Goal: Task Accomplishment & Management: Manage account settings

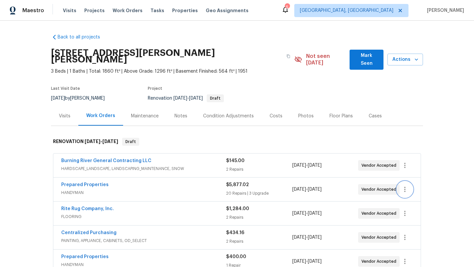
click at [404, 187] on icon "button" at bounding box center [404, 189] width 1 height 5
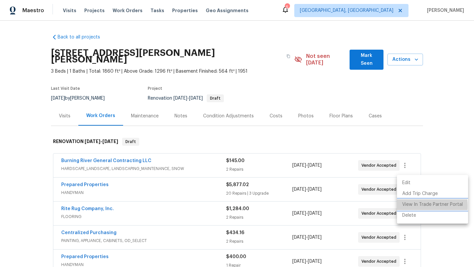
click at [405, 206] on li "View In Trade Partner Portal" at bounding box center [432, 204] width 71 height 11
click at [280, 73] on div at bounding box center [237, 133] width 474 height 267
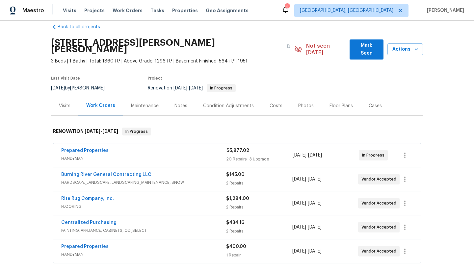
scroll to position [12, 0]
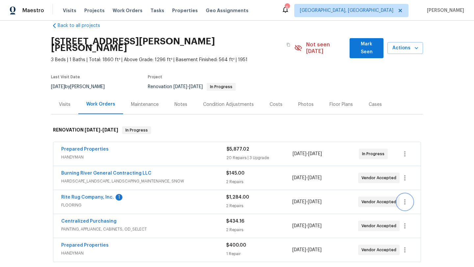
click at [407, 198] on icon "button" at bounding box center [405, 202] width 8 height 8
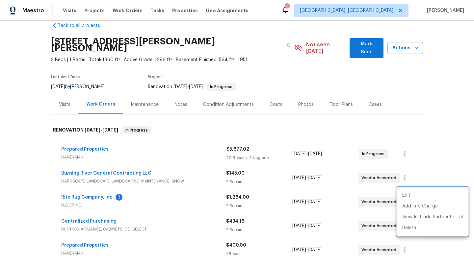
click at [83, 189] on div at bounding box center [237, 133] width 474 height 267
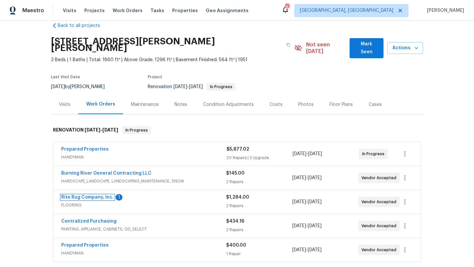
click at [83, 195] on link "Rite Rug Company, Inc." at bounding box center [87, 197] width 53 height 5
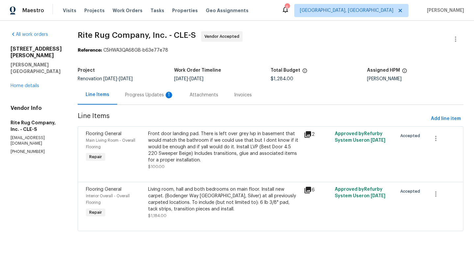
click at [152, 93] on div "Progress Updates 1" at bounding box center [149, 95] width 49 height 7
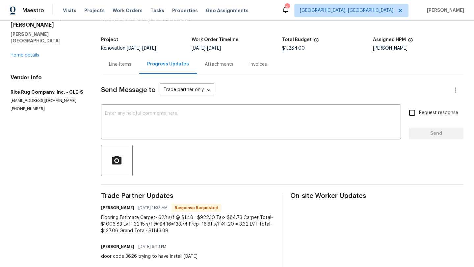
scroll to position [42, 0]
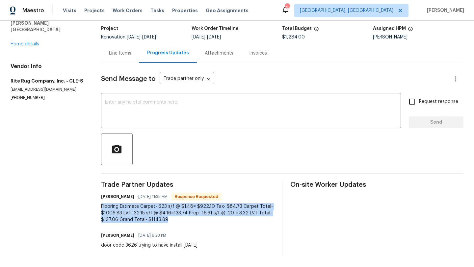
drag, startPoint x: 104, startPoint y: 206, endPoint x: 169, endPoint y: 225, distance: 67.5
click at [169, 225] on div "Trade Partner Updates Chad Keeper 10/09/2025 11:33 AM Response Requested Floori…" at bounding box center [187, 219] width 173 height 75
copy div "Flooring Estimate Carpet- 623 s/f @ $1.48= $922.10 Tax- $84.73 Carpet Total- $1…"
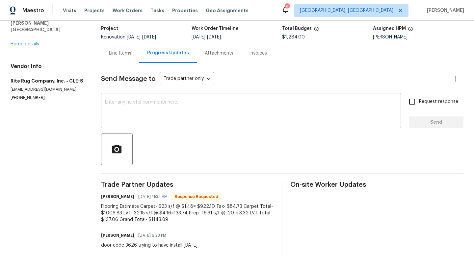
click at [133, 118] on textarea at bounding box center [251, 111] width 292 height 23
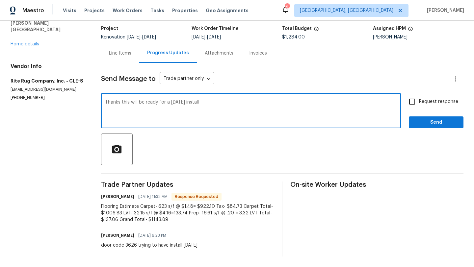
type textarea "Thanks this will be ready for a monday install"
click at [444, 123] on span "Send" at bounding box center [436, 122] width 44 height 8
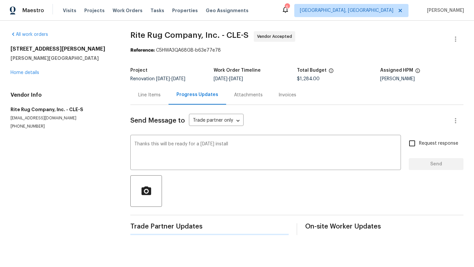
scroll to position [0, 0]
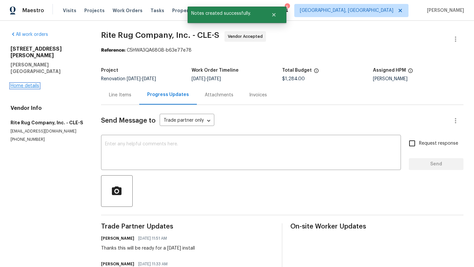
click at [37, 84] on link "Home details" at bounding box center [25, 86] width 29 height 5
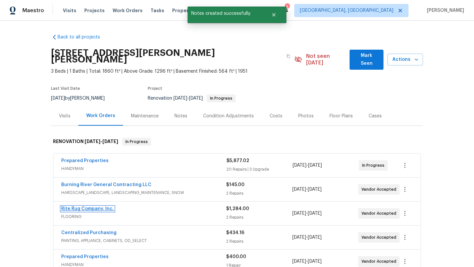
click at [82, 207] on link "Rite Rug Company, Inc." at bounding box center [87, 209] width 53 height 5
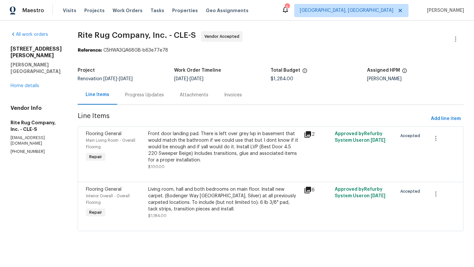
click at [189, 202] on div "Living room, hall and both bedrooms on main floor. Install new carpet. (Bodenge…" at bounding box center [224, 199] width 152 height 26
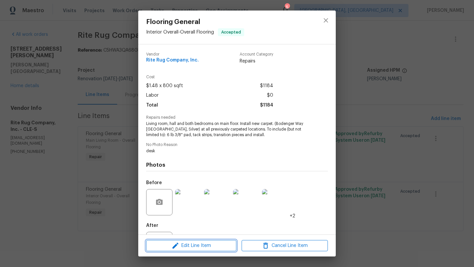
click at [178, 249] on icon "button" at bounding box center [175, 246] width 8 height 8
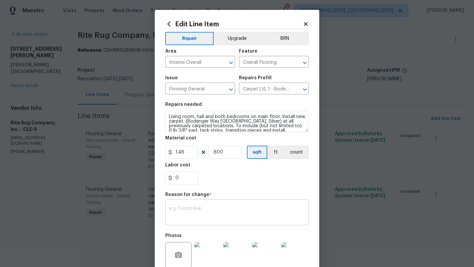
click at [191, 212] on textarea at bounding box center [236, 213] width 135 height 14
paste textarea "Flooring Estimate Carpet- 623 s/f @ $1.48= $922.10 Tax- $84.73 Carpet Total- $1…"
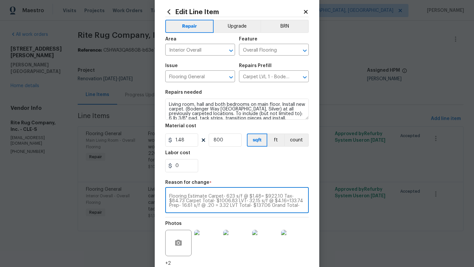
scroll to position [12, 0]
type textarea "Flooring Estimate Carpet- 623 s/f @ $1.48= $922.10 Tax- $84.73 Carpet Total- $1…"
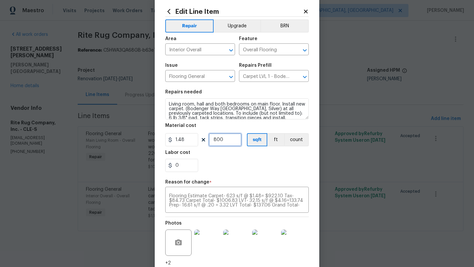
drag, startPoint x: 226, startPoint y: 141, endPoint x: 211, endPoint y: 139, distance: 15.2
click at [210, 139] on input "800" at bounding box center [224, 139] width 33 height 13
type input "623"
click at [225, 171] on div "0" at bounding box center [236, 165] width 143 height 13
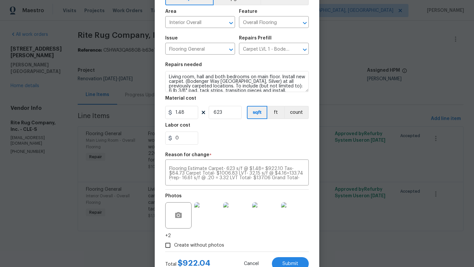
scroll to position [43, 0]
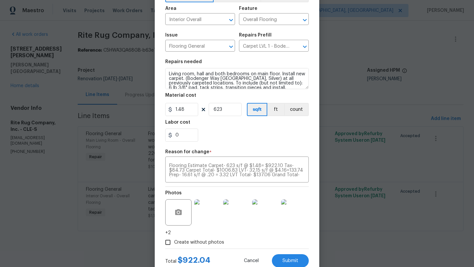
click at [200, 130] on div "0" at bounding box center [236, 135] width 143 height 13
drag, startPoint x: 184, startPoint y: 137, endPoint x: 158, endPoint y: 136, distance: 26.3
click at [158, 136] on div "Edit Line Item Repair Upgrade BRN Area Interior Overall ​ Feature Overall Floor…" at bounding box center [237, 122] width 164 height 311
click at [223, 138] on div "84.73" at bounding box center [236, 135] width 143 height 13
click at [189, 136] on input "84.73" at bounding box center [181, 135] width 33 height 13
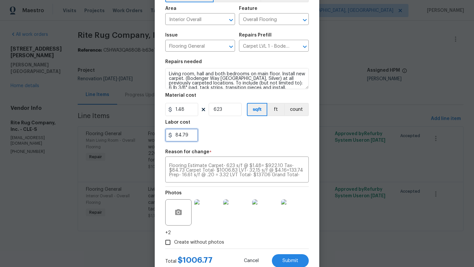
type input "84.79"
click at [223, 136] on div "84.79" at bounding box center [236, 135] width 143 height 13
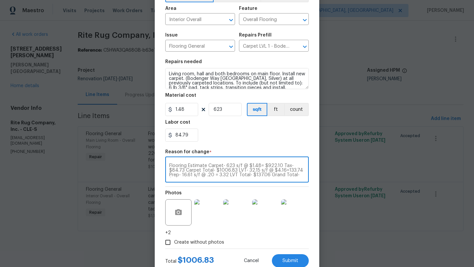
drag, startPoint x: 220, startPoint y: 170, endPoint x: 242, endPoint y: 183, distance: 25.4
click at [242, 183] on div "Repair Upgrade BRN Area Interior Overall ​ Feature Overall Flooring ​ Issue Flo…" at bounding box center [236, 118] width 143 height 262
click at [226, 172] on textarea "Flooring Estimate Carpet- 623 s/f @ $1.48= $922.10 Tax- $84.73 Carpet Total- $1…" at bounding box center [236, 170] width 135 height 14
click at [167, 165] on div "Flooring Estimate Carpet- 623 s/f @ $1.48= $922.10 Tax- $84.73 Carpet Total- $1…" at bounding box center [236, 170] width 143 height 24
type textarea "Flooring Estimate Carpet- 623 s/f @ $1.48= $922.10 Tax- $84.73 Carpet Total- $1…"
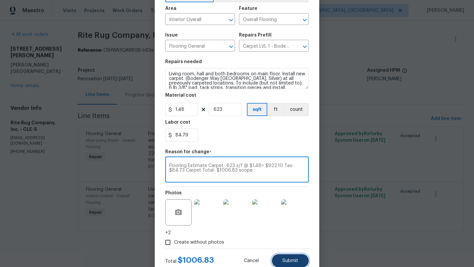
click at [292, 262] on span "Submit" at bounding box center [290, 260] width 16 height 5
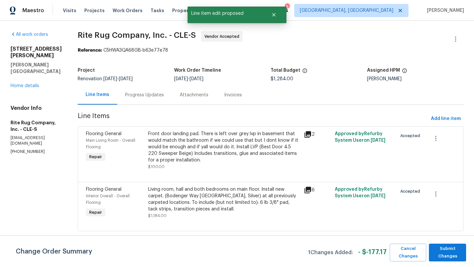
scroll to position [0, 0]
click at [209, 154] on div "Front door landing pad. There is left over grey lvp in basement that would matc…" at bounding box center [224, 147] width 152 height 33
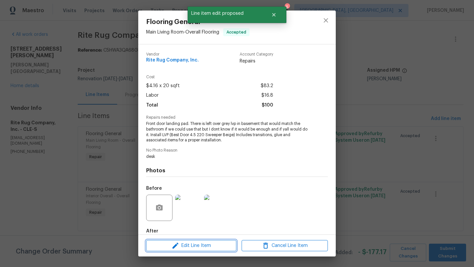
click at [185, 247] on span "Edit Line Item" at bounding box center [191, 246] width 86 height 8
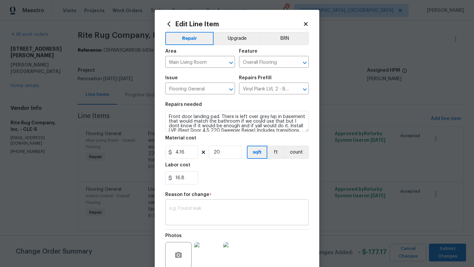
click at [191, 205] on div "x ​" at bounding box center [236, 213] width 143 height 24
paste textarea "LVT- 32.15 s/f @ $4.16=133.74 Prep- 16.61 s/f @ .20 = 3.32 LVT Total- $137.06 G…"
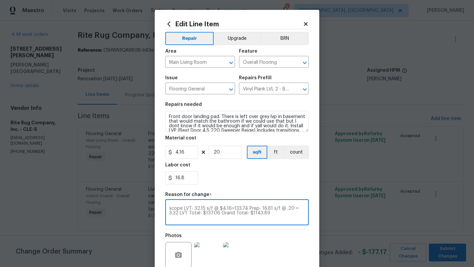
type textarea "scope LVT- 32.15 s/f @ $4.16=133.74 Prep- 16.61 s/f @ .20 = 3.32 LVT Total- $13…"
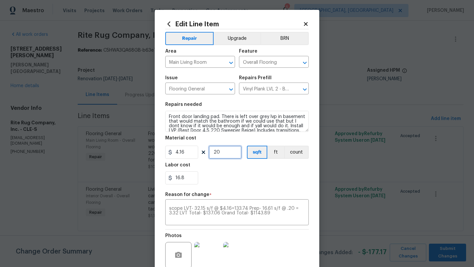
click at [223, 156] on input "20" at bounding box center [224, 152] width 33 height 13
drag, startPoint x: 224, startPoint y: 154, endPoint x: 210, endPoint y: 154, distance: 13.5
click at [210, 154] on input "20" at bounding box center [224, 152] width 33 height 13
type input "32"
click at [228, 178] on div "16.8" at bounding box center [236, 177] width 143 height 13
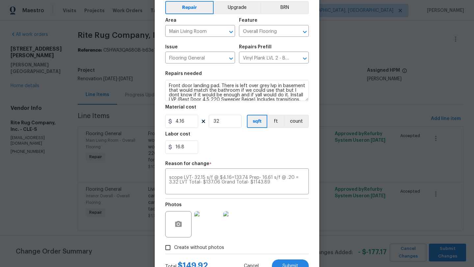
scroll to position [45, 0]
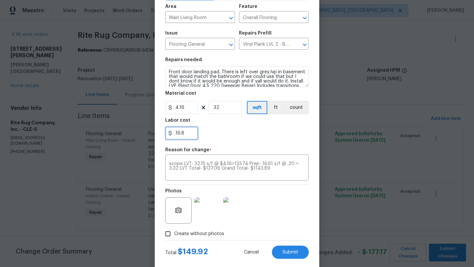
drag, startPoint x: 188, startPoint y: 134, endPoint x: 177, endPoint y: 133, distance: 11.2
click at [177, 133] on input "16.8" at bounding box center [181, 133] width 33 height 13
type input "1"
type input "0"
click at [234, 135] on div "0" at bounding box center [236, 133] width 143 height 13
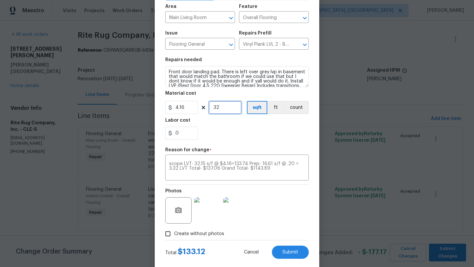
click at [221, 107] on input "32" at bounding box center [224, 107] width 33 height 13
type input "32"
click at [234, 136] on div "0" at bounding box center [236, 133] width 143 height 13
click at [184, 136] on input "0" at bounding box center [181, 133] width 33 height 13
type input "3.94"
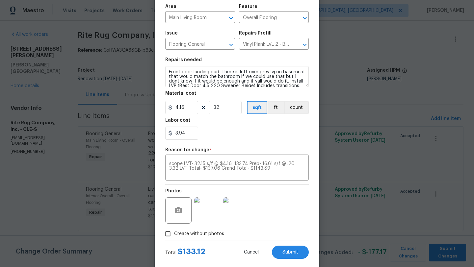
click at [275, 181] on div "Repair Upgrade BRN Area Main Living Room ​ Feature Overall Flooring ​ Issue Flo…" at bounding box center [236, 113] width 143 height 256
drag, startPoint x: 262, startPoint y: 170, endPoint x: 208, endPoint y: 170, distance: 53.9
click at [208, 170] on textarea "scope LVT- 32.15 s/f @ $4.16=133.74 Prep- 16.61 s/f @ .20 = 3.32 LVT Total- $13…" at bounding box center [236, 168] width 135 height 14
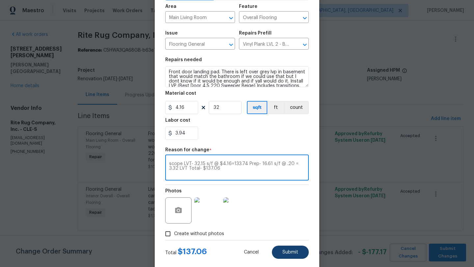
type textarea "scope LVT- 32.15 s/f @ $4.16=133.74 Prep- 16.61 s/f @ .20 = 3.32 LVT Total- $13…"
click at [298, 250] on button "Submit" at bounding box center [290, 252] width 37 height 13
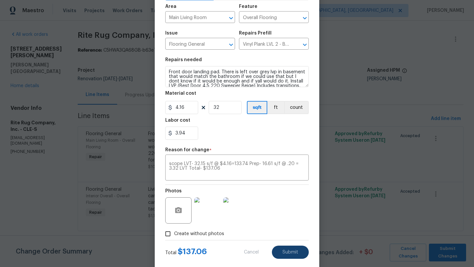
type input "20"
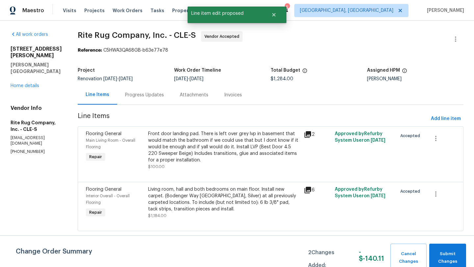
scroll to position [0, 0]
click at [451, 258] on span "Submit Changes" at bounding box center [447, 257] width 30 height 15
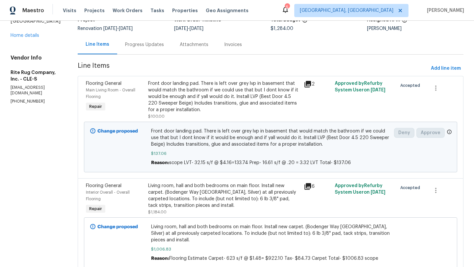
scroll to position [77, 0]
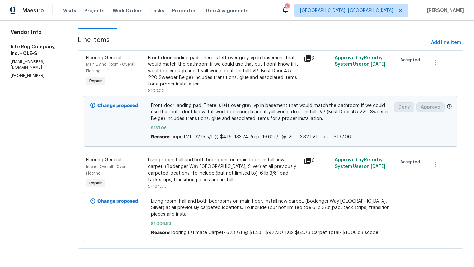
click at [211, 248] on div "Flooring General Interior Overall - Overall Flooring Repair Living room, hall a…" at bounding box center [270, 201] width 385 height 96
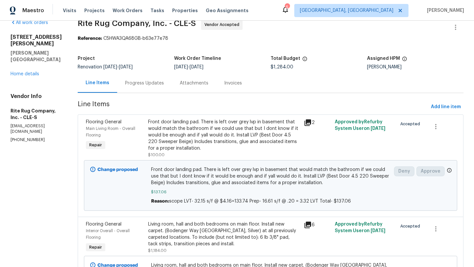
scroll to position [10, 0]
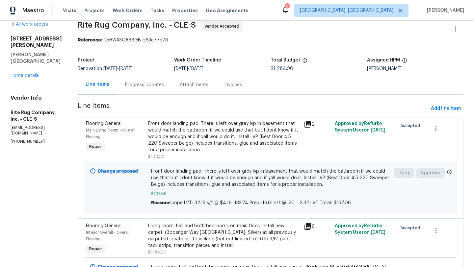
click at [147, 84] on div "Progress Updates" at bounding box center [144, 85] width 39 height 7
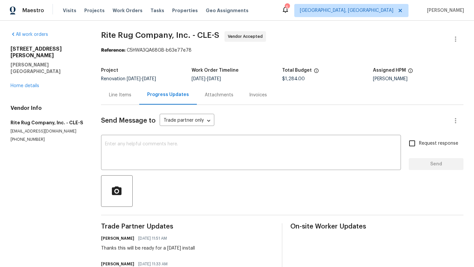
click at [122, 93] on div "Line Items" at bounding box center [120, 95] width 22 height 7
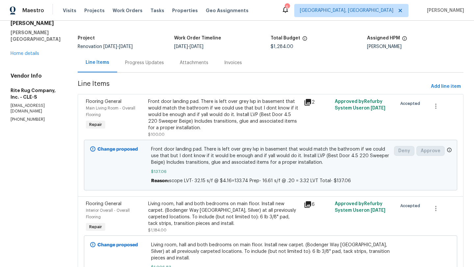
scroll to position [77, 0]
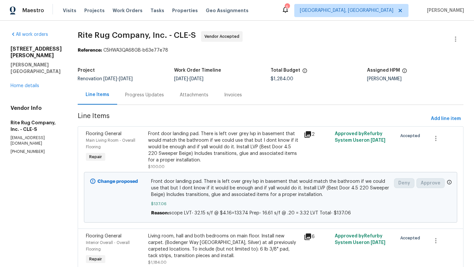
click at [213, 187] on span "Front door landing pad. There is left over grey lvp in basement that would matc…" at bounding box center [270, 188] width 239 height 20
click at [148, 193] on div "Change proposed" at bounding box center [118, 197] width 61 height 42
click at [195, 197] on span "Front door landing pad. There is left over grey lvp in basement that would matc…" at bounding box center [270, 188] width 239 height 20
click at [29, 84] on link "Home details" at bounding box center [25, 86] width 29 height 5
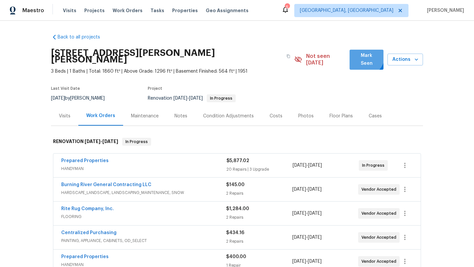
click at [361, 55] on span "Mark Seen" at bounding box center [366, 60] width 23 height 16
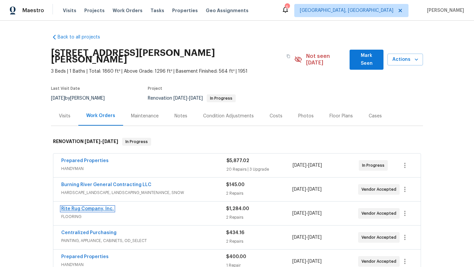
click at [99, 207] on link "Rite Rug Company, Inc." at bounding box center [87, 209] width 53 height 5
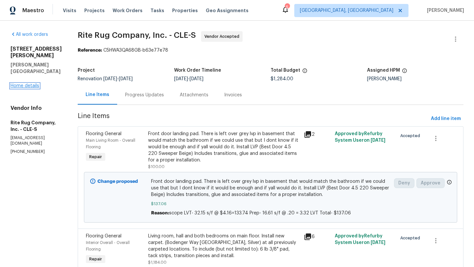
click at [30, 84] on link "Home details" at bounding box center [25, 86] width 29 height 5
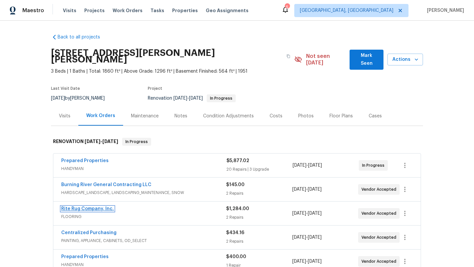
click at [90, 207] on link "Rite Rug Company, Inc." at bounding box center [87, 209] width 53 height 5
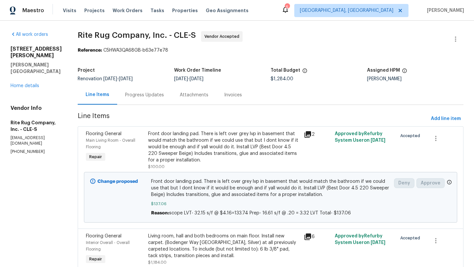
click at [207, 159] on div "Front door landing pad. There is left over grey lvp in basement that would matc…" at bounding box center [224, 147] width 152 height 33
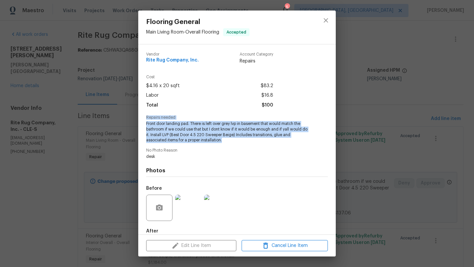
drag, startPoint x: 224, startPoint y: 141, endPoint x: 141, endPoint y: 116, distance: 86.2
click at [141, 116] on div "Vendor Rite Rug Company, Inc. Account Category Repairs Cost $4.16 x 20 sqft $83…" at bounding box center [236, 139] width 197 height 190
click at [327, 21] on icon "close" at bounding box center [326, 20] width 8 height 8
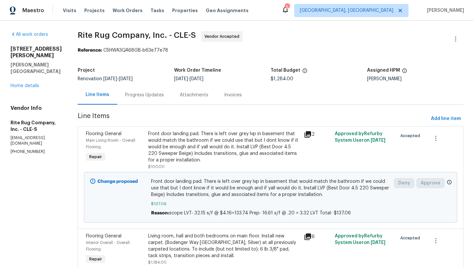
click at [283, 165] on div "Front door landing pad. There is left over grey lvp in basement that would matc…" at bounding box center [224, 150] width 152 height 39
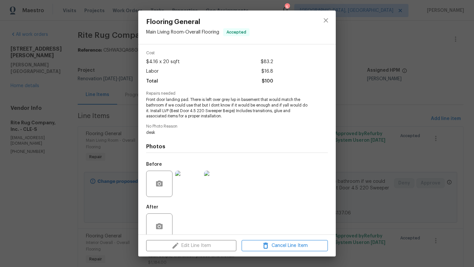
scroll to position [36, 0]
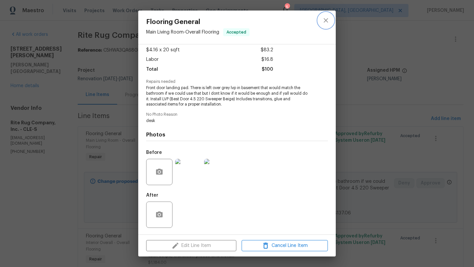
click at [326, 24] on icon "close" at bounding box center [326, 20] width 8 height 8
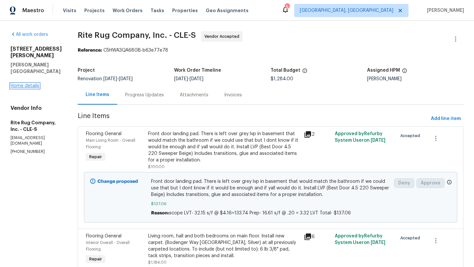
click at [34, 84] on link "Home details" at bounding box center [25, 86] width 29 height 5
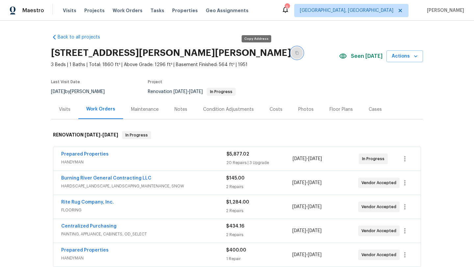
click at [295, 53] on icon "button" at bounding box center [296, 53] width 3 height 4
click at [69, 227] on link "Centralized Purchasing" at bounding box center [88, 226] width 55 height 5
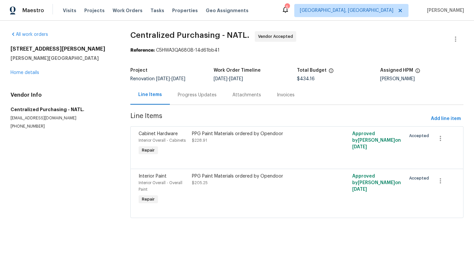
click at [239, 159] on div at bounding box center [296, 161] width 316 height 8
click at [26, 72] on link "Home details" at bounding box center [25, 72] width 29 height 5
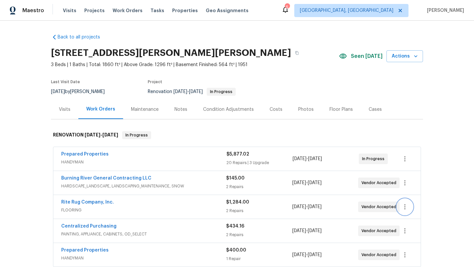
click at [407, 206] on icon "button" at bounding box center [405, 207] width 8 height 8
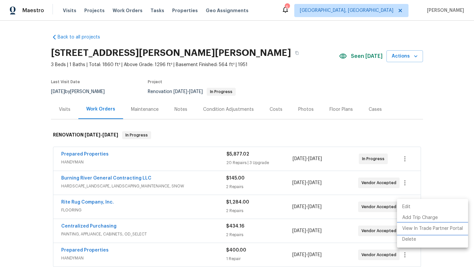
click at [410, 229] on li "View In Trade Partner Portal" at bounding box center [432, 228] width 71 height 11
click at [431, 186] on div at bounding box center [237, 133] width 474 height 267
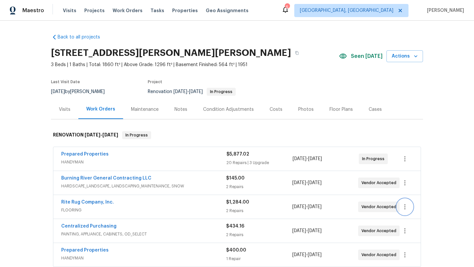
click at [406, 208] on icon "button" at bounding box center [405, 207] width 8 height 8
click at [406, 208] on li "Edit" at bounding box center [432, 207] width 71 height 11
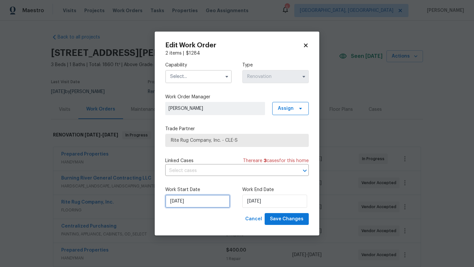
click at [180, 199] on input "[DATE]" at bounding box center [197, 201] width 65 height 13
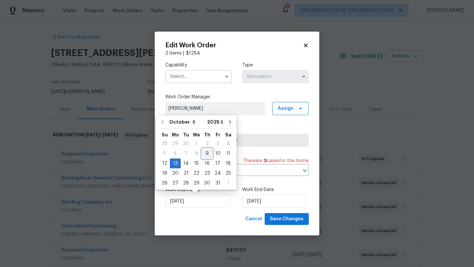
click at [205, 152] on div "9" at bounding box center [207, 153] width 11 height 9
type input "[DATE]"
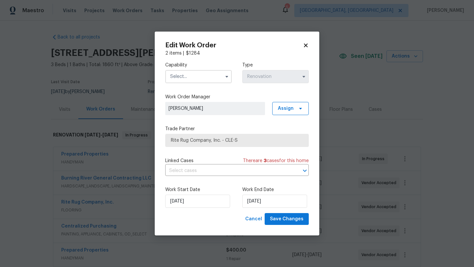
click at [191, 73] on input "text" at bounding box center [198, 76] width 66 height 13
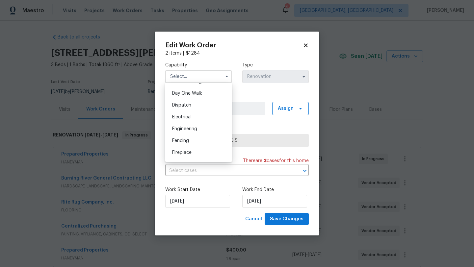
scroll to position [205, 0]
click at [196, 138] on div "Flooring" at bounding box center [198, 141] width 63 height 12
type input "Flooring"
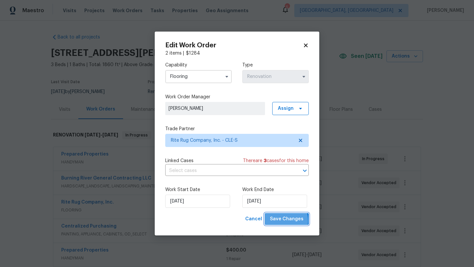
click at [280, 221] on span "Save Changes" at bounding box center [287, 219] width 34 height 8
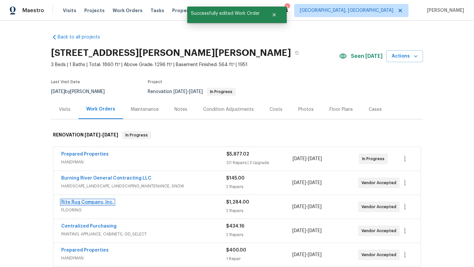
click at [106, 203] on link "Rite Rug Company, Inc." at bounding box center [87, 202] width 53 height 5
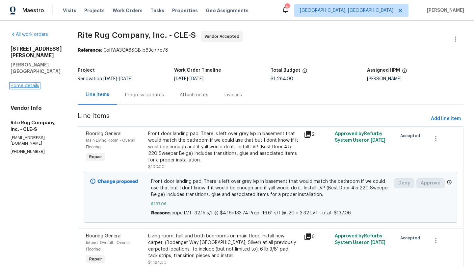
click at [33, 84] on link "Home details" at bounding box center [25, 86] width 29 height 5
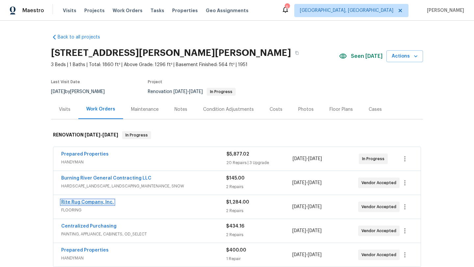
click at [79, 203] on link "Rite Rug Company, Inc." at bounding box center [87, 202] width 53 height 5
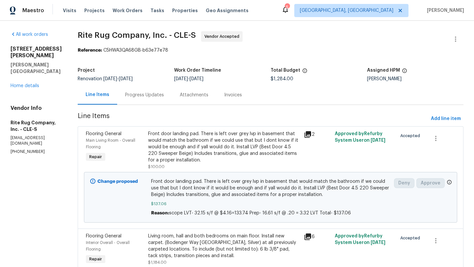
click at [183, 142] on div "Front door landing pad. There is left over grey lvp in basement that would matc…" at bounding box center [224, 147] width 152 height 33
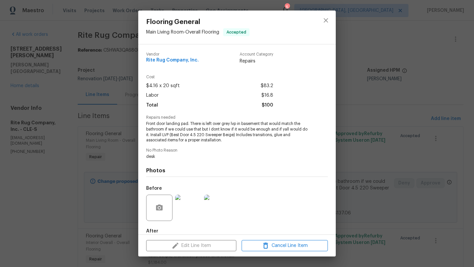
click at [182, 203] on img at bounding box center [188, 208] width 26 height 26
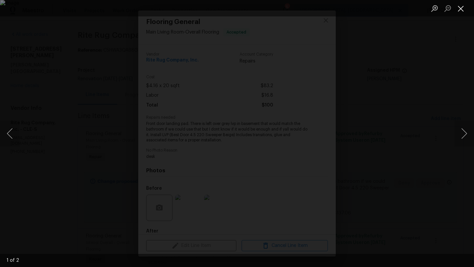
click at [463, 10] on button "Close lightbox" at bounding box center [460, 9] width 13 height 12
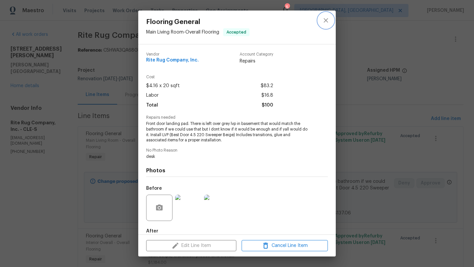
click at [326, 19] on icon "close" at bounding box center [326, 20] width 8 height 8
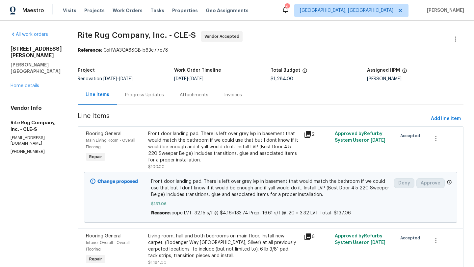
click at [188, 239] on div "Living room, hall and both bedrooms on main floor. Install new carpet. (Bodenge…" at bounding box center [224, 246] width 152 height 26
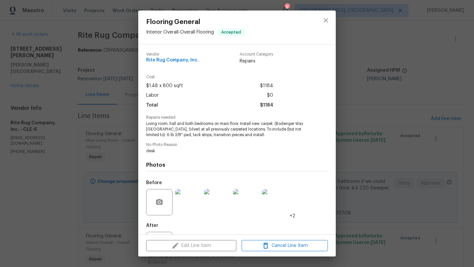
scroll to position [30, 0]
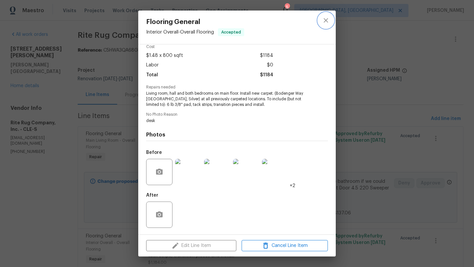
click at [327, 16] on icon "close" at bounding box center [326, 20] width 8 height 8
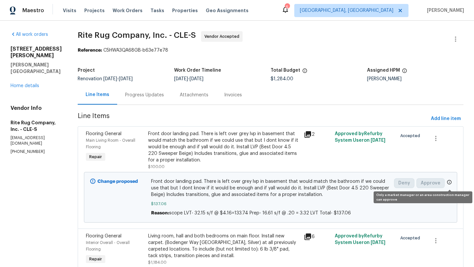
click at [449, 183] on icon at bounding box center [449, 182] width 4 height 4
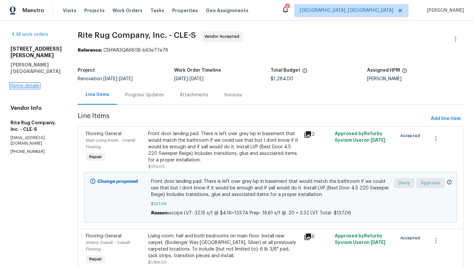
click at [34, 84] on link "Home details" at bounding box center [25, 86] width 29 height 5
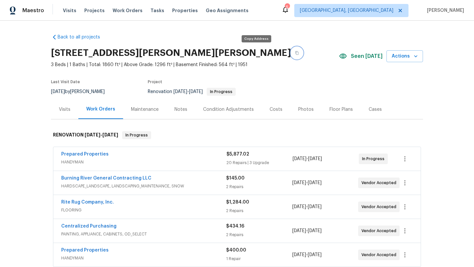
click at [295, 53] on icon "button" at bounding box center [297, 53] width 4 height 4
click at [92, 201] on link "Rite Rug Company, Inc." at bounding box center [87, 202] width 53 height 5
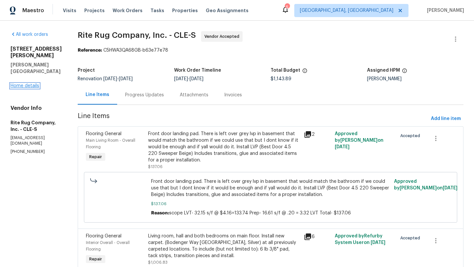
click at [23, 84] on link "Home details" at bounding box center [25, 86] width 29 height 5
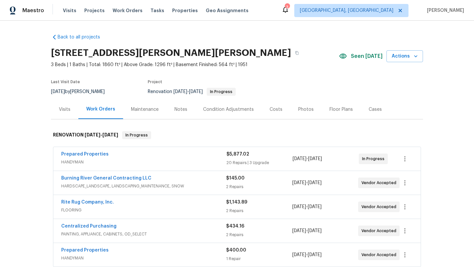
click at [63, 107] on div "Visits" at bounding box center [65, 109] width 12 height 7
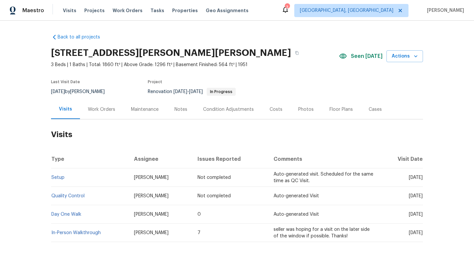
click at [101, 106] on div "Work Orders" at bounding box center [101, 109] width 27 height 7
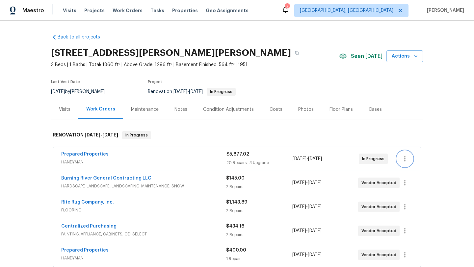
click at [402, 160] on icon "button" at bounding box center [405, 159] width 8 height 8
click at [402, 160] on li "Edit" at bounding box center [432, 159] width 71 height 11
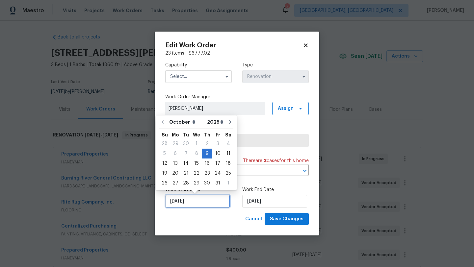
click at [194, 202] on input "[DATE]" at bounding box center [197, 201] width 65 height 13
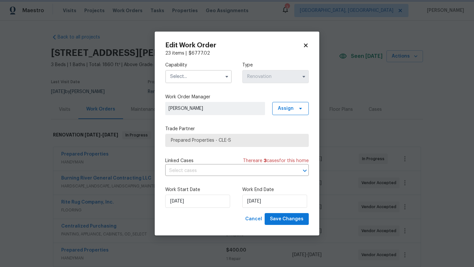
click at [305, 45] on icon at bounding box center [306, 45] width 4 height 4
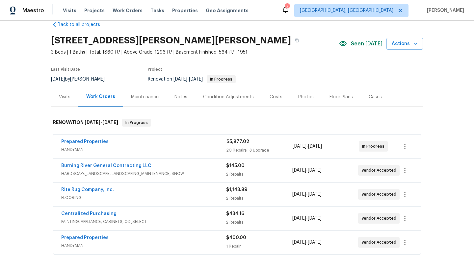
scroll to position [14, 0]
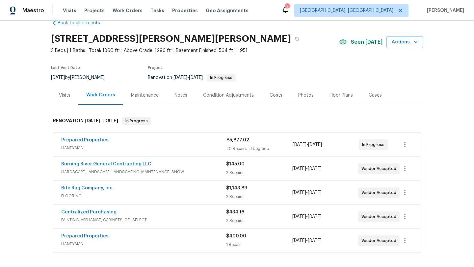
click at [68, 93] on div "Visits" at bounding box center [65, 95] width 12 height 7
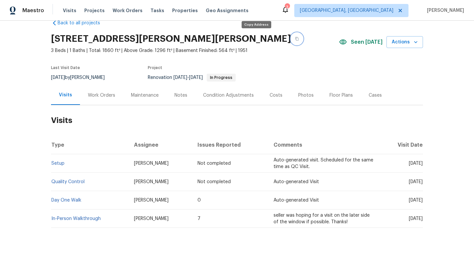
click at [295, 40] on icon "button" at bounding box center [297, 39] width 4 height 4
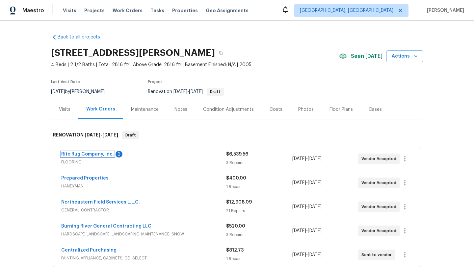
click at [86, 155] on link "Rite Rug Company, Inc." at bounding box center [87, 154] width 53 height 5
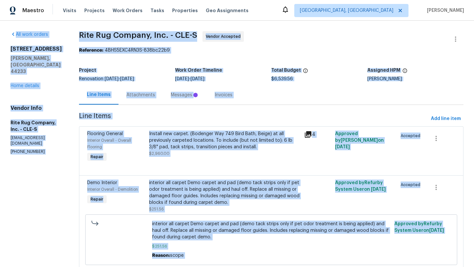
click at [57, 172] on section "All work orders 71 Heartland Cir Hinckley, OH 44233 Home details Vendor Info Ri…" at bounding box center [37, 179] width 53 height 297
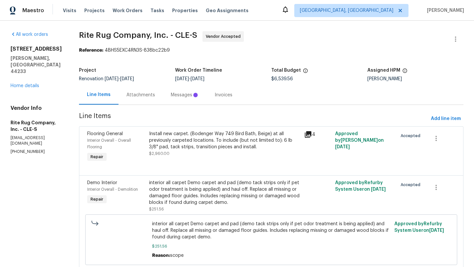
click at [189, 94] on div "Messages" at bounding box center [185, 95] width 28 height 7
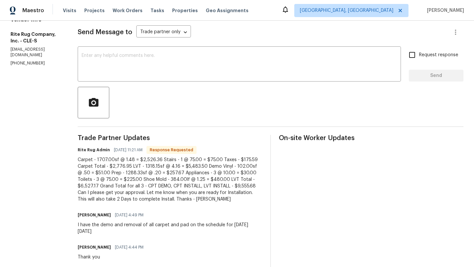
scroll to position [100, 0]
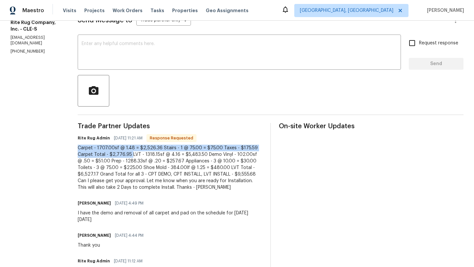
drag, startPoint x: 140, startPoint y: 155, endPoint x: 88, endPoint y: 145, distance: 52.8
click at [88, 145] on div "Carpet - 1707.00sf @ 1.48 = $2,526.36 Stairs - 1 @ 75.00 = $75.00 Taxes - $175.…" at bounding box center [170, 168] width 184 height 46
copy div "Carpet - 1707.00sf @ 1.48 = $2,526.36 Stairs - 1 @ 75.00 = $75.00 Taxes - $175.…"
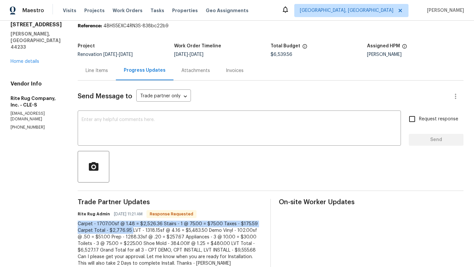
scroll to position [0, 0]
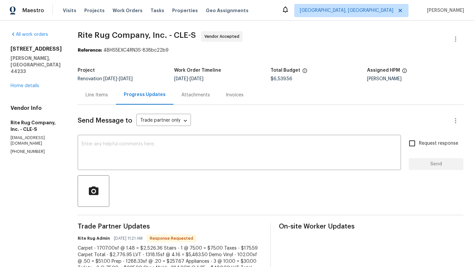
click at [108, 96] on div "Line Items" at bounding box center [97, 95] width 22 height 7
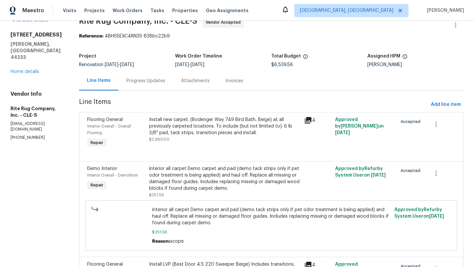
scroll to position [16, 0]
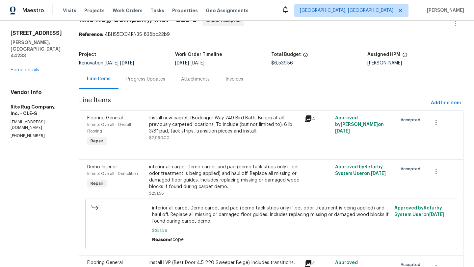
click at [179, 125] on div "Install new carpet. (Bodenger Way 749 Bird Bath, Beige) at all previously carpe…" at bounding box center [224, 125] width 151 height 20
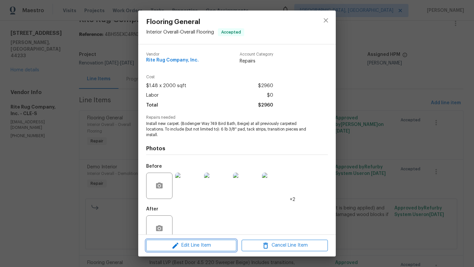
click at [168, 248] on span "Edit Line Item" at bounding box center [191, 245] width 86 height 8
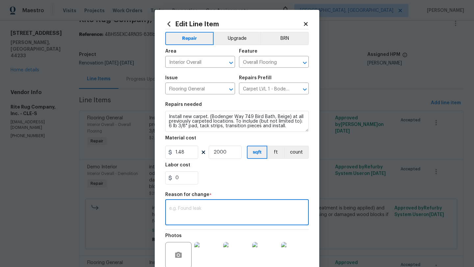
click at [185, 210] on textarea at bounding box center [236, 213] width 135 height 14
paste textarea "Carpet - 1707.00sf @ 1.48 = $2,526.36 Stairs - 1 @ 75.00 = $75.00 Taxes - $175.…"
type textarea "Carpet - 1707.00sf @ 1.48 = $2,526.36 Stairs - 1 @ 75.00 = $75.00 Taxes - $175.…"
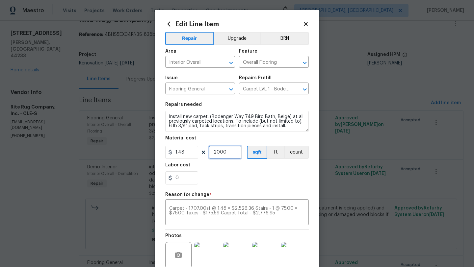
drag, startPoint x: 228, startPoint y: 152, endPoint x: 208, endPoint y: 152, distance: 20.1
click at [208, 152] on input "2000" at bounding box center [224, 152] width 33 height 13
type input "1707"
click at [234, 168] on div "Labor cost" at bounding box center [236, 167] width 143 height 9
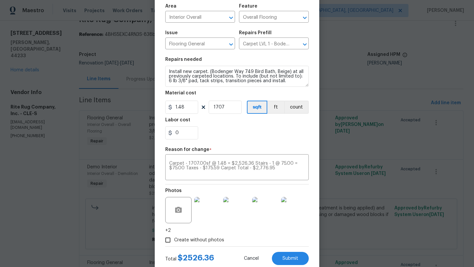
scroll to position [64, 0]
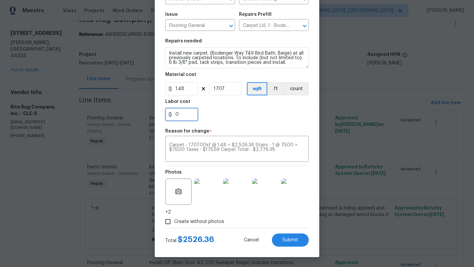
click at [186, 113] on input "0" at bounding box center [181, 114] width 33 height 13
type input "250.59"
click at [230, 118] on div "250.59" at bounding box center [236, 114] width 143 height 13
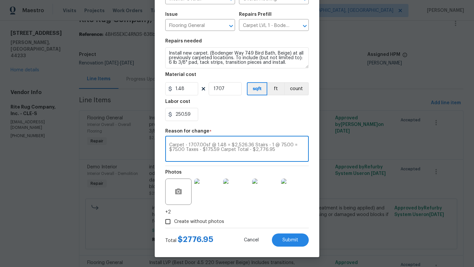
click at [276, 152] on textarea "Carpet - 1707.00sf @ 1.48 = $2,526.36 Stairs - 1 @ 75.00 = $75.00 Taxes - $175.…" at bounding box center [236, 150] width 135 height 14
click at [167, 144] on div "Carpet - 1707.00sf @ 1.48 = $2,526.36 Stairs - 1 @ 75.00 = $75.00 Taxes - $175.…" at bounding box center [236, 149] width 143 height 24
click at [169, 145] on textarea "Carpet - 1707.00sf @ 1.48 = $2,526.36 Stairs - 1 @ 75.00 = $75.00 Taxes - $175.…" at bounding box center [236, 150] width 135 height 14
type textarea "scope. Carpet - 1707.00sf @ 1.48 = $2,526.36 Stairs - 1 @ 75.00 = $75.00 Taxes …"
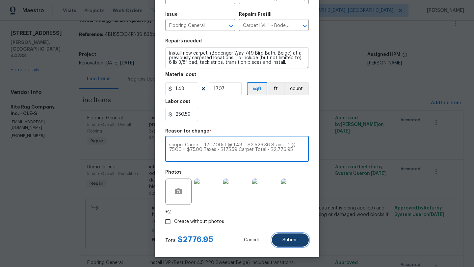
click at [286, 243] on button "Submit" at bounding box center [290, 239] width 37 height 13
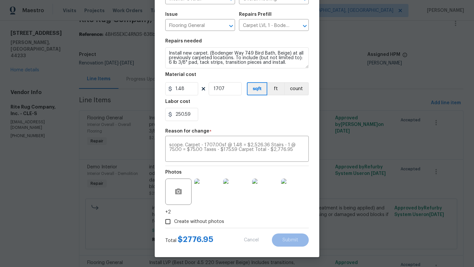
type input "2000"
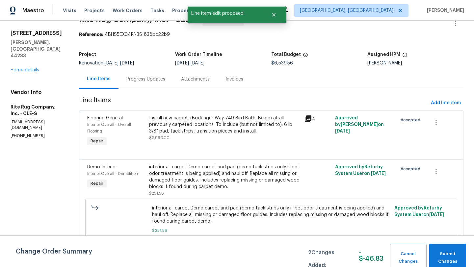
scroll to position [0, 0]
click at [446, 256] on span "Submit Changes" at bounding box center [447, 257] width 30 height 15
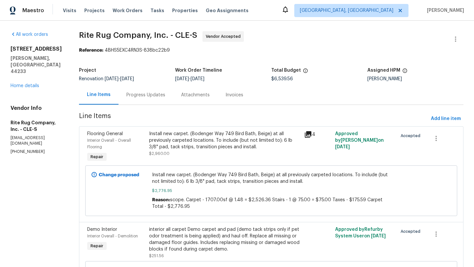
click at [161, 95] on div "Progress Updates" at bounding box center [145, 95] width 39 height 7
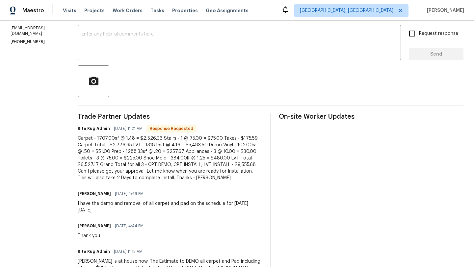
scroll to position [165, 0]
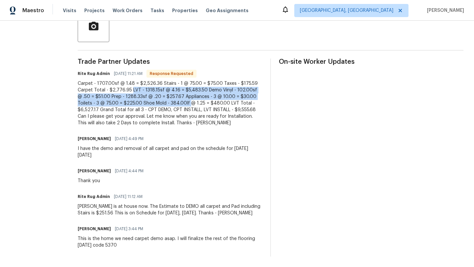
drag, startPoint x: 140, startPoint y: 89, endPoint x: 199, endPoint y: 102, distance: 60.0
click at [199, 102] on div "Carpet - 1707.00sf @ 1.48 = $2,526.36 Stairs - 1 @ 75.00 = $75.00 Taxes - $175.…" at bounding box center [170, 103] width 184 height 46
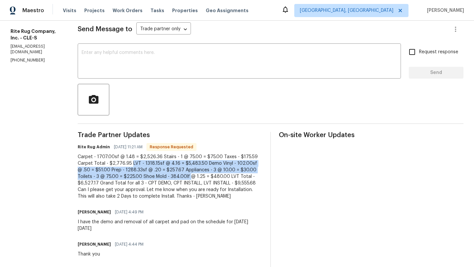
scroll to position [91, 0]
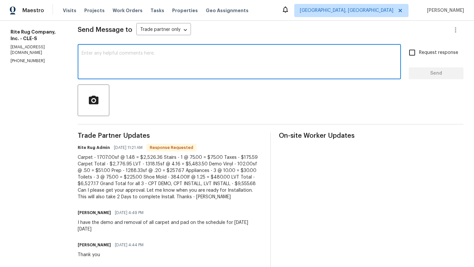
click at [131, 69] on textarea at bounding box center [239, 62] width 315 height 23
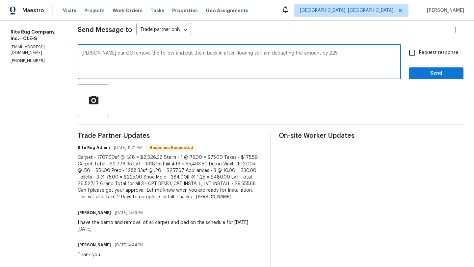
type textarea "Anna our GC remove the toilets and put them back in after flooring so I am dedu…"
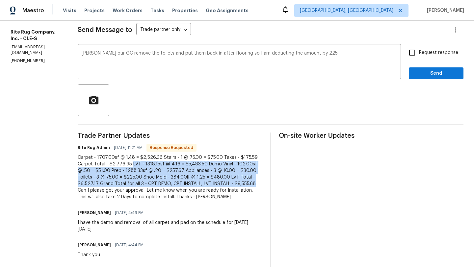
drag, startPoint x: 141, startPoint y: 165, endPoint x: 270, endPoint y: 183, distance: 130.6
click at [270, 183] on div "Trade Partner Updates Rite Rug Admin 10/08/2025 11:21 AM Response Requested Car…" at bounding box center [270, 232] width 385 height 198
copy div "LVT - 1318.15sf @ 4.16 = $5,483.50 Demo Vinyl - 102.00sf @ .50 = $51.00 Prep - …"
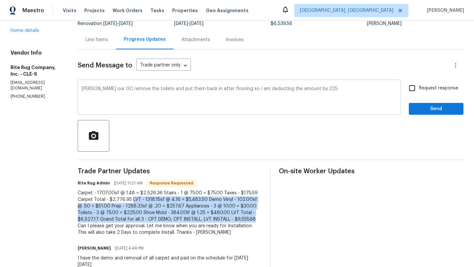
scroll to position [0, 0]
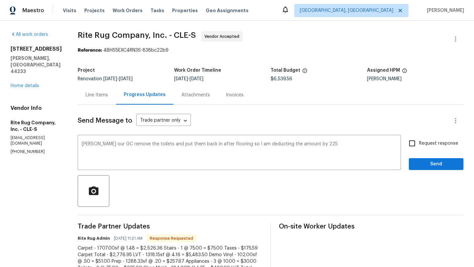
click at [103, 93] on div "Line Items" at bounding box center [97, 95] width 22 height 7
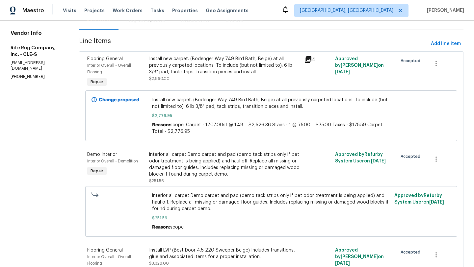
scroll to position [119, 0]
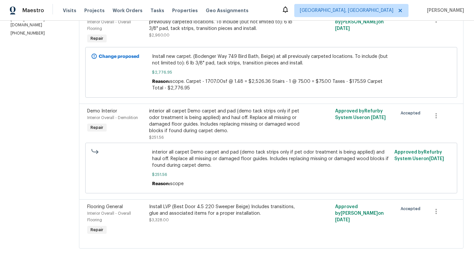
click at [185, 212] on div "Install LVP (Best Door 4.5 220 Sweeper Beige) Includes transitions, glue and as…" at bounding box center [224, 210] width 151 height 13
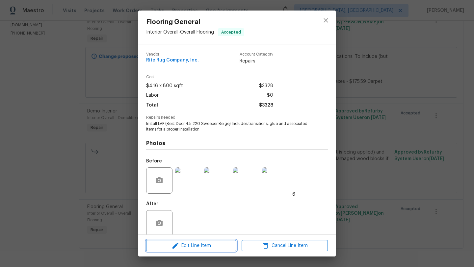
click at [175, 246] on icon "button" at bounding box center [175, 246] width 6 height 6
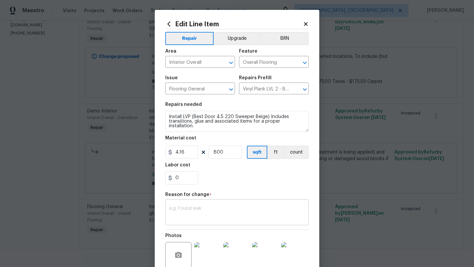
click at [183, 211] on textarea at bounding box center [236, 213] width 135 height 14
paste textarea "LVT - 1318.15sf @ 4.16 = $5,483.50 Demo Vinyl - 102.00sf @ .50 = $51.00 Prep - …"
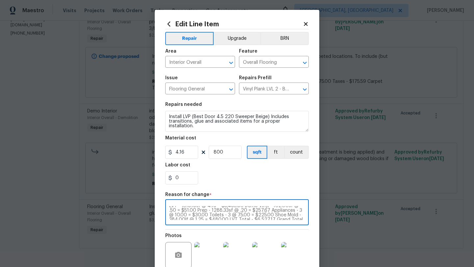
scroll to position [0, 0]
type textarea "LVT - 1318.15sf @ 4.16 = $5,483.50 Demo Vinyl - 102.00sf @ .50 = $51.00 Prep - …"
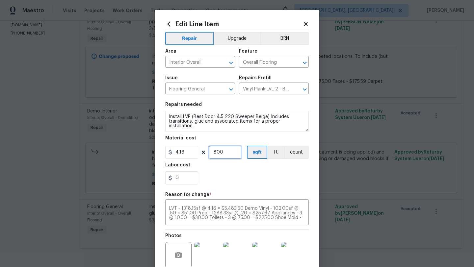
drag, startPoint x: 225, startPoint y: 152, endPoint x: 210, endPoint y: 153, distance: 14.2
click at [210, 153] on input "800" at bounding box center [224, 152] width 33 height 13
type input "1318"
click at [227, 173] on div "0" at bounding box center [236, 177] width 143 height 13
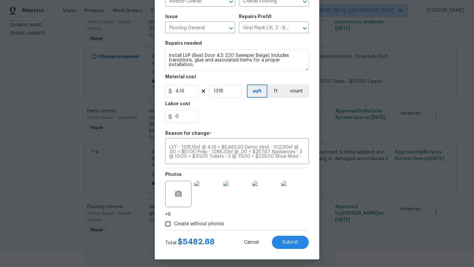
scroll to position [64, 0]
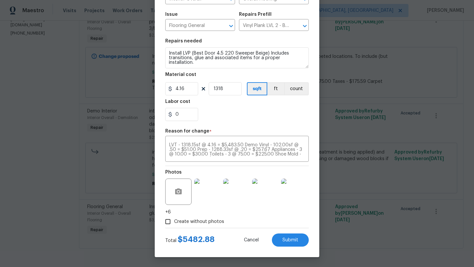
click at [223, 105] on div "Labor cost" at bounding box center [236, 103] width 143 height 9
click at [181, 111] on input "0" at bounding box center [181, 114] width 33 height 13
click at [227, 116] on div "0" at bounding box center [236, 114] width 143 height 13
drag, startPoint x: 182, startPoint y: 114, endPoint x: 157, endPoint y: 114, distance: 25.0
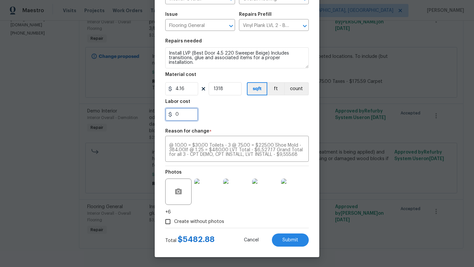
click at [157, 114] on div "Edit Line Item Repair Upgrade BRN Area Interior Overall ​ Feature Overall Floor…" at bounding box center [237, 101] width 164 height 311
type input "819.29"
click at [228, 115] on div "819.29" at bounding box center [236, 114] width 143 height 13
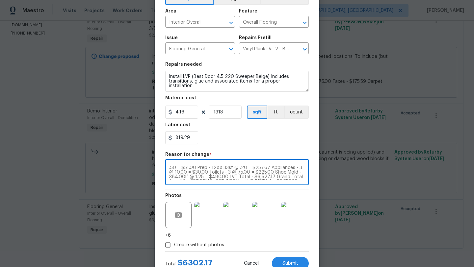
scroll to position [9, 0]
drag, startPoint x: 221, startPoint y: 168, endPoint x: 237, endPoint y: 177, distance: 18.6
click at [237, 177] on textarea "LVT - 1318.15sf @ 4.16 = $5,483.50 Demo Vinyl - 102.00sf @ .50 = $51.00 Prep - …" at bounding box center [236, 173] width 135 height 14
click at [216, 168] on textarea "LVT - 1318.15sf @ 4.16 = $5,483.50 Demo Vinyl - 102.00sf @ .50 = $51.00 Prep - …" at bounding box center [236, 173] width 135 height 14
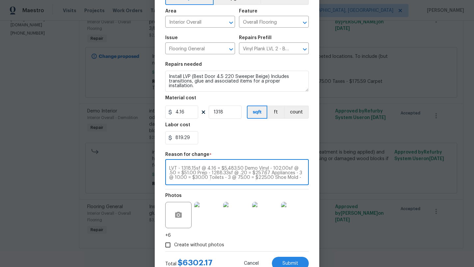
drag, startPoint x: 204, startPoint y: 168, endPoint x: 265, endPoint y: 176, distance: 61.3
click at [265, 176] on textarea "LVT - 1318.15sf @ 4.16 = $5,483.50 Demo Vinyl - 102.00sf @ .50 = $51.00 Prep - …" at bounding box center [236, 173] width 135 height 14
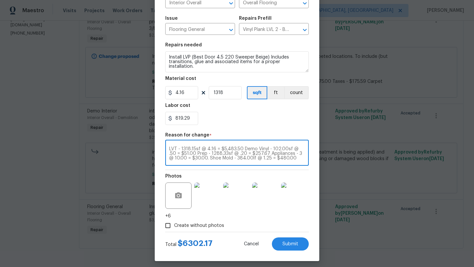
scroll to position [9, 0]
click at [197, 153] on textarea "LVT - 1318.15sf @ 4.16 = $5,483.50 Demo Vinyl - 102.00sf @ .50 = $51.00 Prep - …" at bounding box center [236, 154] width 135 height 14
click at [251, 161] on div "LVT - 1318.15sf @ 4.16 = $5,483.50 Demo Vinyl - 102.00sf @ .50 = $51.00 Prep - …" at bounding box center [236, 153] width 143 height 24
click at [244, 159] on textarea "LVT - 1318.15sf @ 4.16 = $5,483.50 Demo Vinyl - 102.00sf @ .50 = $51.00 Prep - …" at bounding box center [236, 154] width 135 height 14
click at [235, 159] on textarea "LVT - 1318.15sf @ 4.16 = $5,483.50 Demo Vinyl - 102.00sf @ .50 = $51.00 Prep - …" at bounding box center [236, 154] width 135 height 14
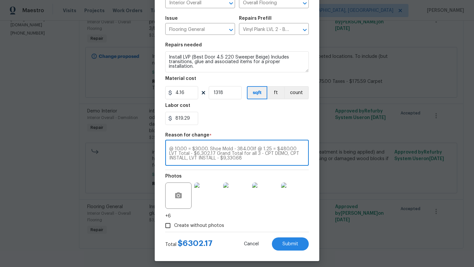
type textarea "LVT - 1318.15sf @ 4.16 = $5,483.50 Demo Vinyl - 102.00sf @ .50 = $51.00 Prep - …"
click at [261, 230] on div "Create without photos" at bounding box center [236, 225] width 143 height 12
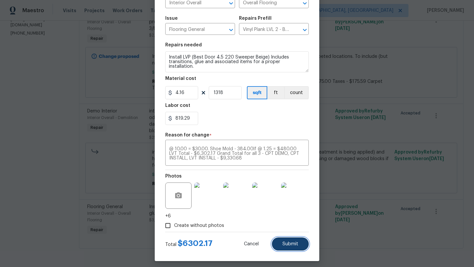
click at [296, 249] on button "Submit" at bounding box center [290, 243] width 37 height 13
type input "800"
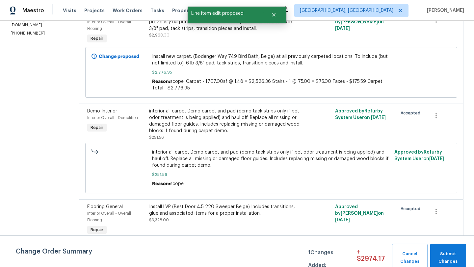
scroll to position [0, 0]
click at [451, 257] on span "Submit Changes" at bounding box center [447, 257] width 29 height 15
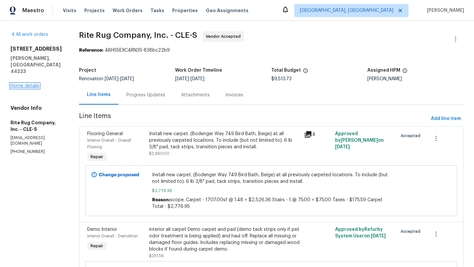
click at [31, 84] on link "Home details" at bounding box center [25, 86] width 29 height 5
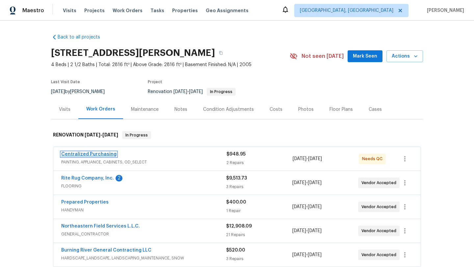
click at [68, 155] on link "Centralized Purchasing" at bounding box center [88, 154] width 55 height 5
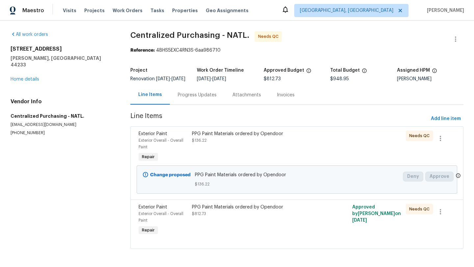
click at [209, 144] on div "PPG Paint Materials ordered by Opendoor $136.22" at bounding box center [257, 137] width 130 height 13
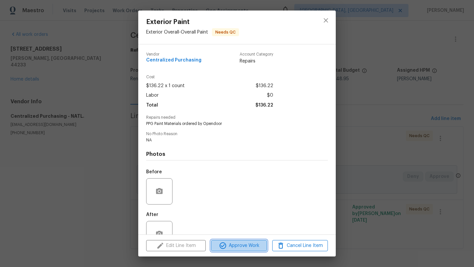
click at [226, 246] on icon "button" at bounding box center [223, 246] width 8 height 8
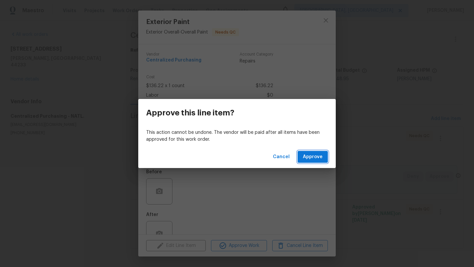
click at [306, 156] on span "Approve" at bounding box center [313, 157] width 20 height 8
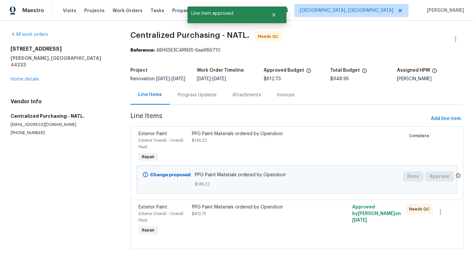
click at [211, 229] on div "PPG Paint Materials ordered by Opendoor $812.73" at bounding box center [257, 220] width 134 height 37
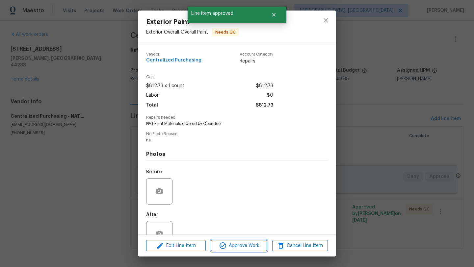
click at [238, 249] on span "Approve Work" at bounding box center [239, 246] width 52 height 8
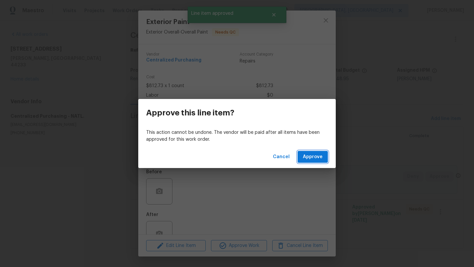
click at [315, 158] on span "Approve" at bounding box center [313, 157] width 20 height 8
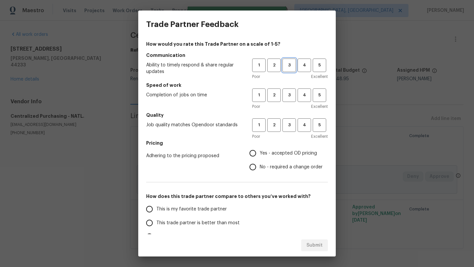
click at [291, 65] on span "3" at bounding box center [289, 65] width 12 height 8
click at [289, 97] on span "3" at bounding box center [289, 95] width 12 height 8
click at [287, 124] on span "3" at bounding box center [289, 125] width 12 height 8
click at [254, 151] on input "Yes - accepted OD pricing" at bounding box center [253, 153] width 14 height 14
radio input "true"
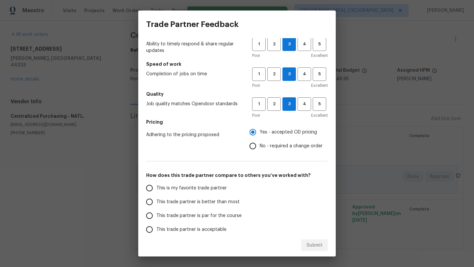
scroll to position [22, 0]
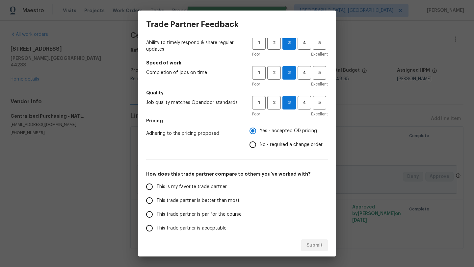
click at [208, 215] on span "This trade partner is par for the course" at bounding box center [198, 214] width 85 height 7
click at [156, 215] on input "This trade partner is par for the course" at bounding box center [149, 215] width 14 height 14
click at [310, 245] on span "Submit" at bounding box center [314, 245] width 16 height 8
radio input "true"
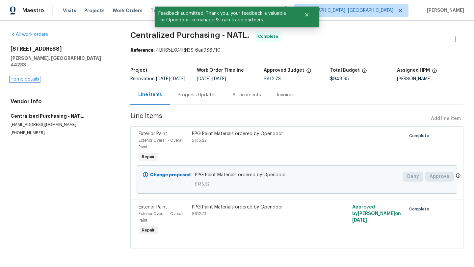
click at [27, 77] on link "Home details" at bounding box center [25, 79] width 29 height 5
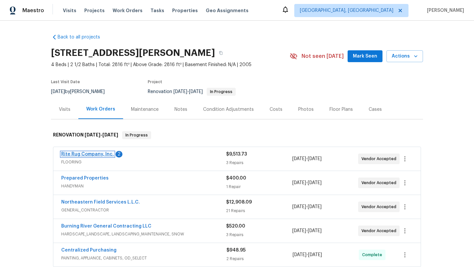
click at [88, 153] on link "Rite Rug Company, Inc." at bounding box center [87, 154] width 53 height 5
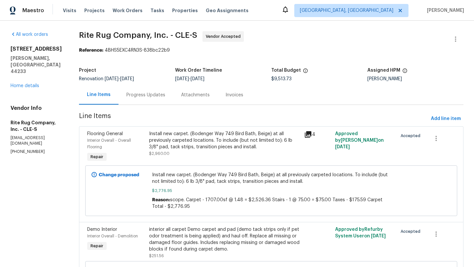
click at [165, 93] on div "Progress Updates" at bounding box center [145, 95] width 39 height 7
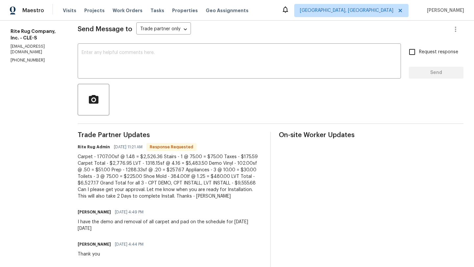
scroll to position [96, 0]
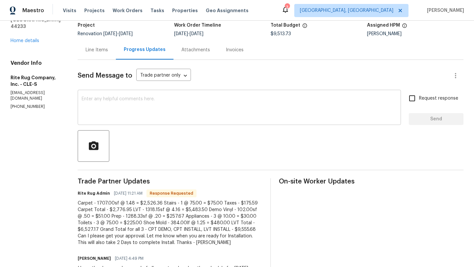
scroll to position [52, 0]
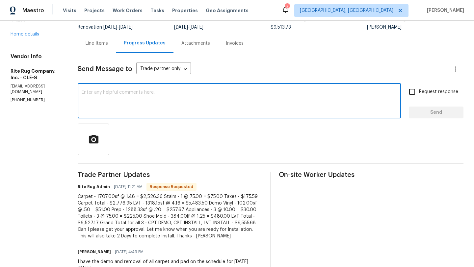
click at [135, 101] on textarea at bounding box center [239, 101] width 315 height 23
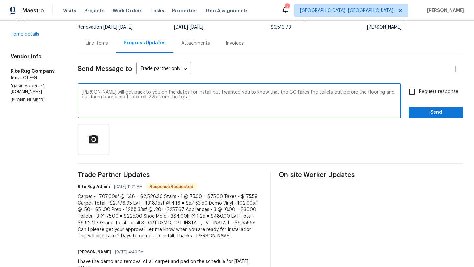
type textarea "[PERSON_NAME] will get back to you on the dates for install but I wanted you to…"
click at [413, 92] on input "Request response" at bounding box center [412, 92] width 14 height 14
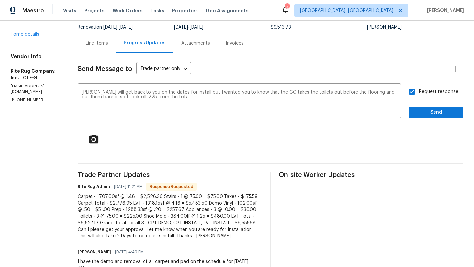
click at [413, 92] on input "Request response" at bounding box center [412, 92] width 14 height 14
checkbox input "false"
click at [414, 109] on button "Send" at bounding box center [435, 113] width 55 height 12
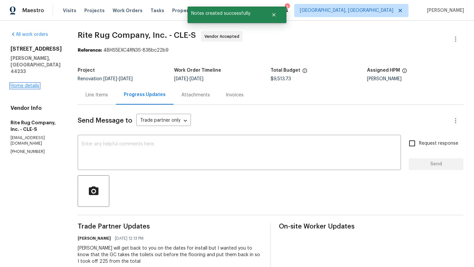
click at [27, 84] on link "Home details" at bounding box center [25, 86] width 29 height 5
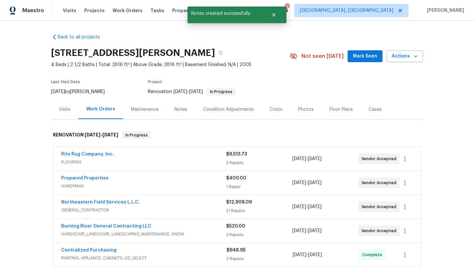
click at [364, 50] on button "Mark Seen" at bounding box center [364, 56] width 35 height 12
click at [364, 54] on span "Seen [DATE]" at bounding box center [367, 56] width 32 height 7
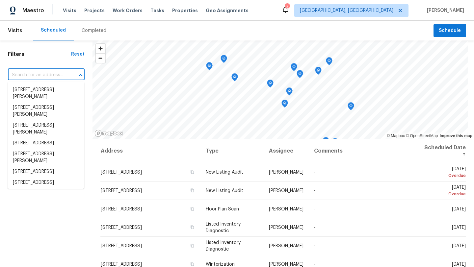
click at [61, 74] on input "text" at bounding box center [37, 75] width 58 height 10
paste input "[STREET_ADDRESS][PERSON_NAME][PERSON_NAME]"
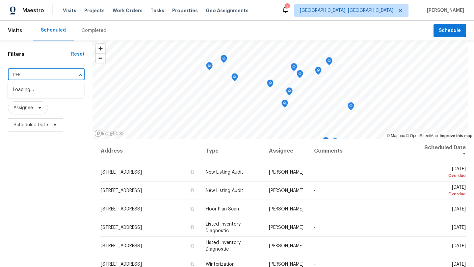
type input "[STREET_ADDRESS][PERSON_NAME][PERSON_NAME]"
click at [49, 92] on li "[STREET_ADDRESS][PERSON_NAME][PERSON_NAME]" at bounding box center [46, 97] width 77 height 25
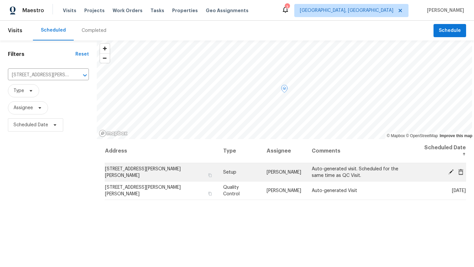
click at [450, 169] on icon at bounding box center [450, 171] width 5 height 5
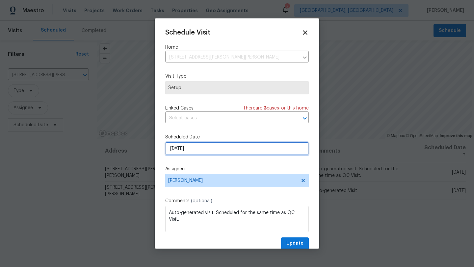
click at [210, 145] on input "[DATE]" at bounding box center [236, 148] width 143 height 13
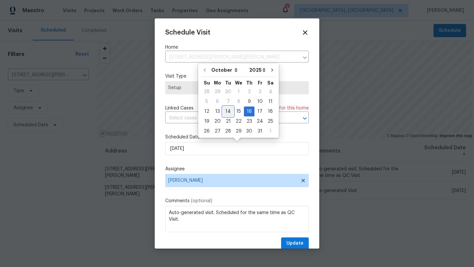
click at [226, 112] on div "14" at bounding box center [228, 111] width 11 height 9
type input "[DATE]"
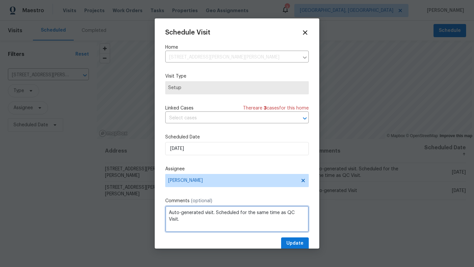
drag, startPoint x: 217, startPoint y: 212, endPoint x: 309, endPoint y: 214, distance: 92.8
click at [309, 214] on div "Schedule Visit Home [STREET_ADDRESS][PERSON_NAME][PERSON_NAME] ​ Visit Type Set…" at bounding box center [237, 133] width 164 height 230
type textarea "Auto-generated visit."
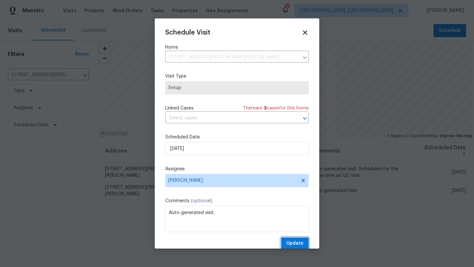
click at [297, 243] on span "Update" at bounding box center [294, 243] width 17 height 8
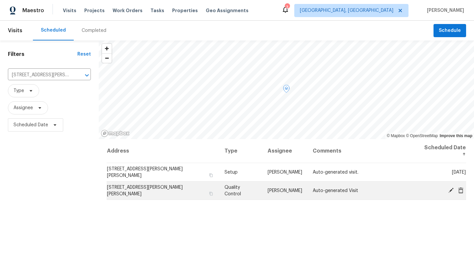
click at [451, 187] on icon at bounding box center [451, 190] width 6 height 6
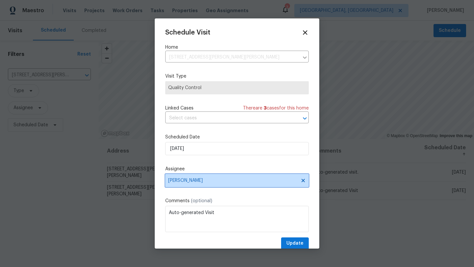
click at [190, 182] on span "[PERSON_NAME]" at bounding box center [232, 180] width 129 height 5
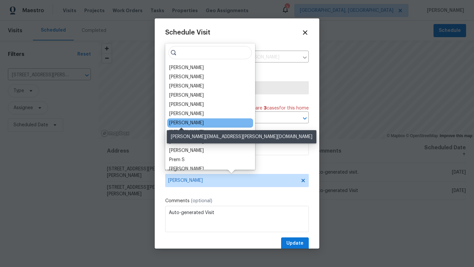
click at [187, 123] on div "[PERSON_NAME]" at bounding box center [186, 123] width 35 height 7
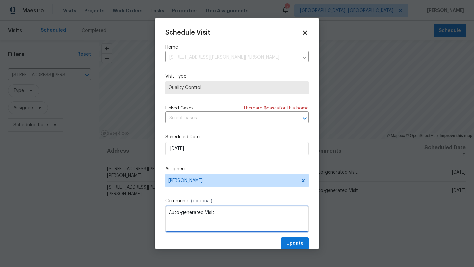
click at [210, 223] on textarea "Auto-generated Visit" at bounding box center [236, 219] width 143 height 26
click at [220, 217] on textarea "Auto-generated Visit" at bounding box center [236, 219] width 143 height 26
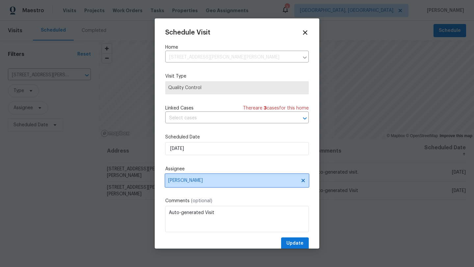
click at [207, 177] on span "[PERSON_NAME]" at bounding box center [236, 180] width 143 height 13
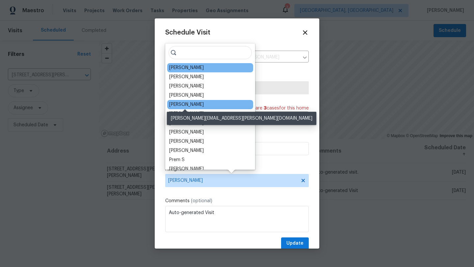
click at [194, 105] on div "[PERSON_NAME]" at bounding box center [186, 104] width 35 height 7
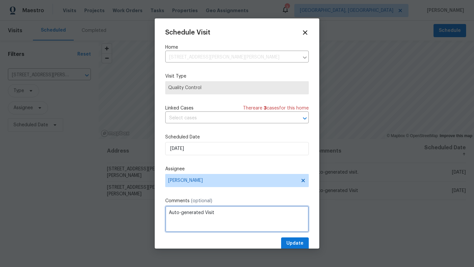
click at [167, 211] on textarea "Auto-generated Visit" at bounding box center [236, 219] width 143 height 26
click at [225, 214] on textarea "Auto-generated Visit" at bounding box center [236, 219] width 143 height 26
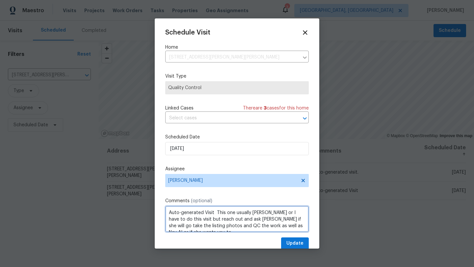
scroll to position [3, 0]
type textarea "Auto-generated Visit This one usually [PERSON_NAME] or I have to do this visit …"
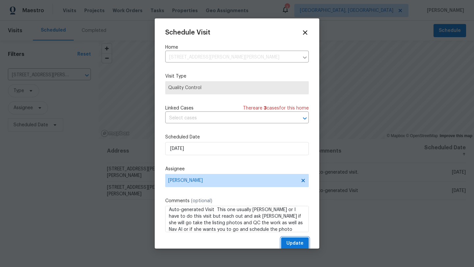
click at [297, 246] on span "Update" at bounding box center [294, 243] width 17 height 8
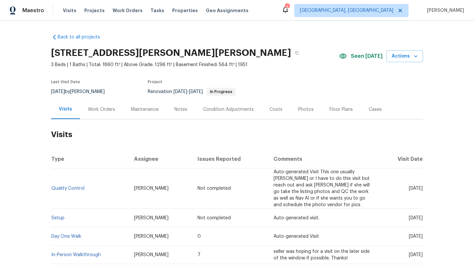
click at [106, 108] on div "Work Orders" at bounding box center [101, 109] width 27 height 7
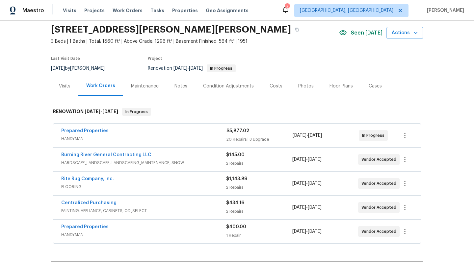
scroll to position [26, 0]
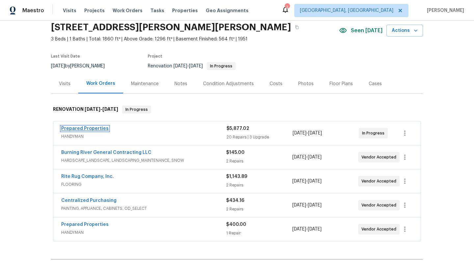
click at [74, 130] on link "Prepared Properties" at bounding box center [84, 128] width 47 height 5
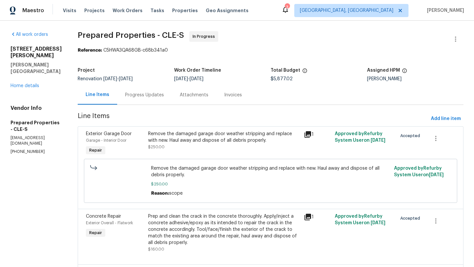
click at [153, 95] on div "Progress Updates" at bounding box center [144, 95] width 39 height 7
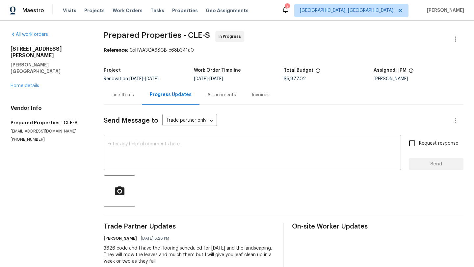
click at [148, 150] on textarea at bounding box center [252, 153] width 289 height 23
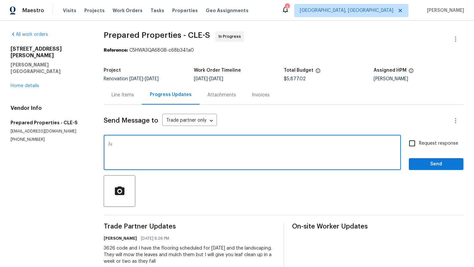
type textarea "J"
click at [27, 84] on link "Home details" at bounding box center [25, 86] width 29 height 5
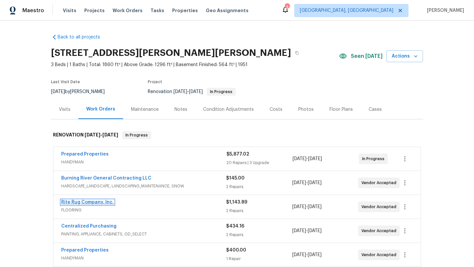
click at [82, 204] on link "Rite Rug Company, Inc." at bounding box center [87, 202] width 53 height 5
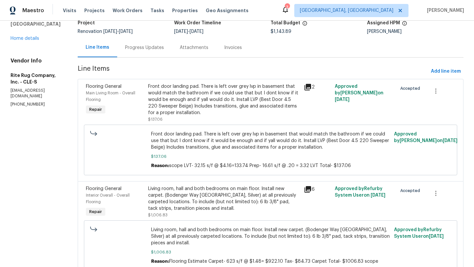
scroll to position [48, 0]
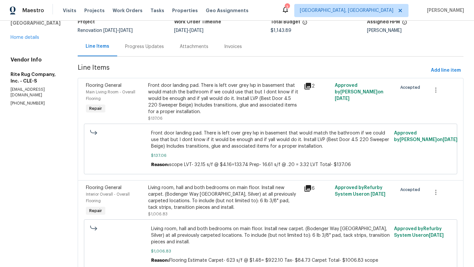
click at [148, 45] on div "Progress Updates" at bounding box center [144, 46] width 39 height 7
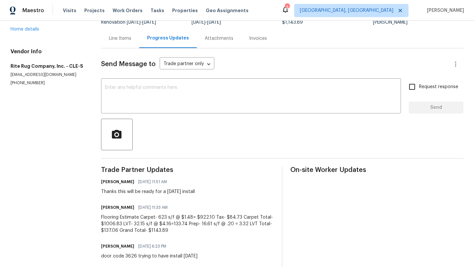
scroll to position [67, 0]
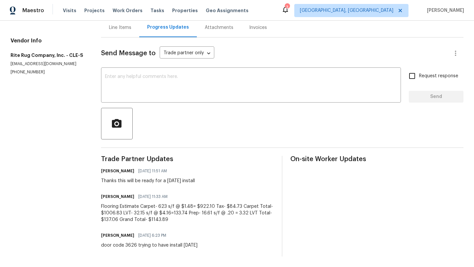
click at [126, 26] on div "Line Items" at bounding box center [120, 27] width 22 height 7
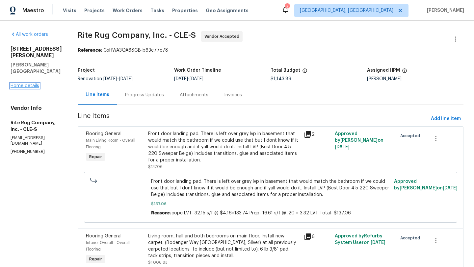
click at [24, 84] on link "Home details" at bounding box center [25, 86] width 29 height 5
